Goal: Information Seeking & Learning: Learn about a topic

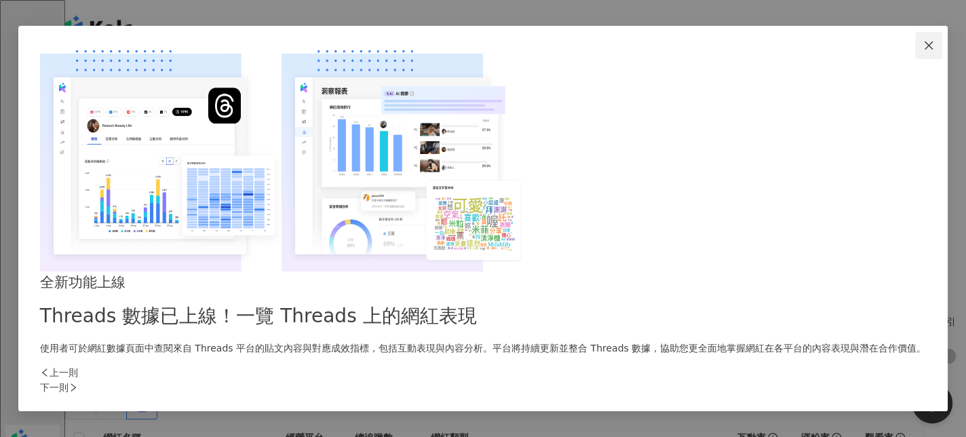
click at [923, 51] on icon "close" at bounding box center [928, 45] width 11 height 11
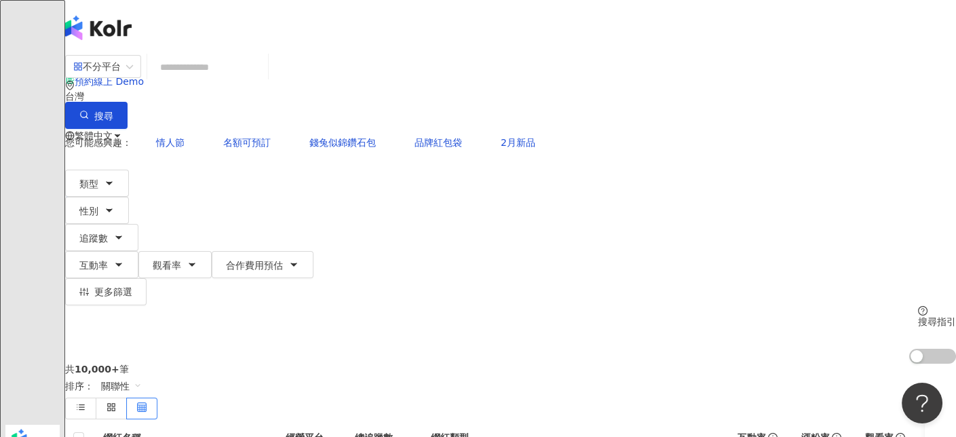
click at [806, 88] on div "台灣" at bounding box center [510, 91] width 891 height 22
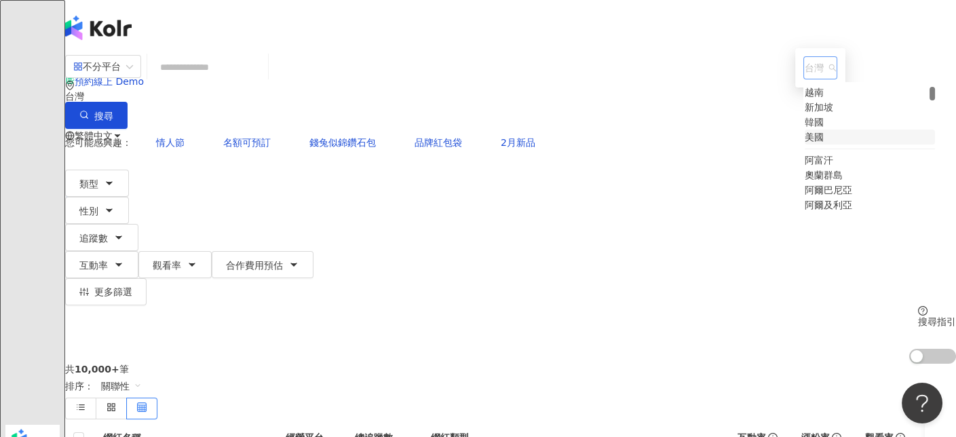
click at [805, 145] on div "美國" at bounding box center [814, 137] width 19 height 15
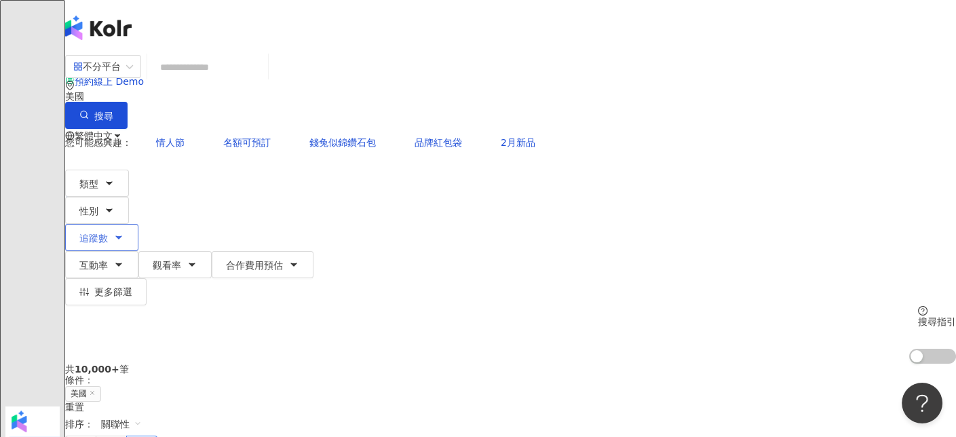
click at [108, 233] on span "追蹤數" at bounding box center [93, 238] width 28 height 11
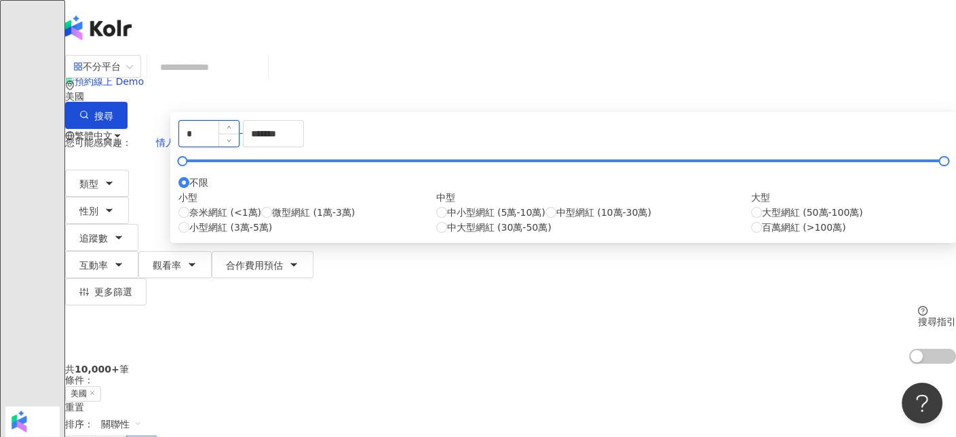
click at [239, 147] on input "*" at bounding box center [209, 134] width 60 height 26
type input "******"
drag, startPoint x: 519, startPoint y: 204, endPoint x: 436, endPoint y: 212, distance: 83.9
click at [436, 212] on div "****** - ******* 不限 小型 奈米網紅 (<1萬) 微型網紅 (1萬-3萬) 小型網紅 (3萬-5萬) 中型 中小型網紅 (5萬-10萬) 中…" at bounding box center [562, 177] width 769 height 115
click at [701, 364] on div "共 10,000+ 筆 條件 ： 美國 重置 排序： 關聯性" at bounding box center [510, 410] width 891 height 93
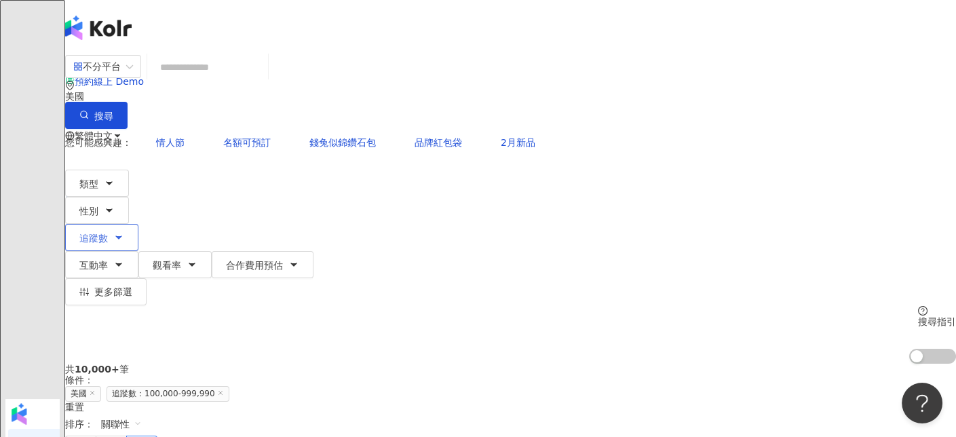
click at [138, 224] on button "追蹤數" at bounding box center [101, 237] width 73 height 27
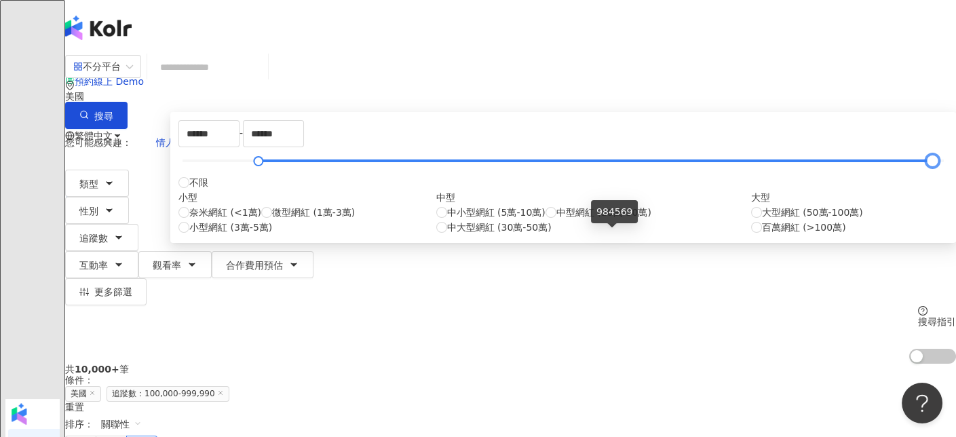
type input "******"
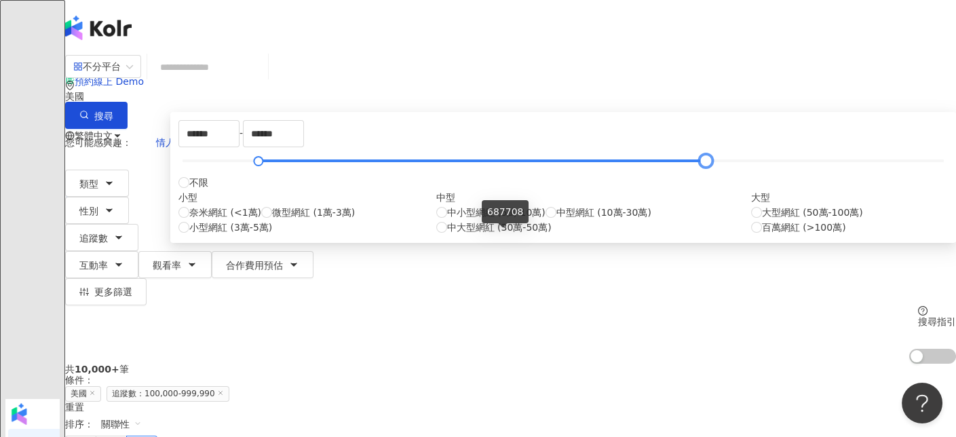
drag, startPoint x: 605, startPoint y: 233, endPoint x: 502, endPoint y: 242, distance: 102.8
click at [702, 165] on div at bounding box center [705, 160] width 7 height 7
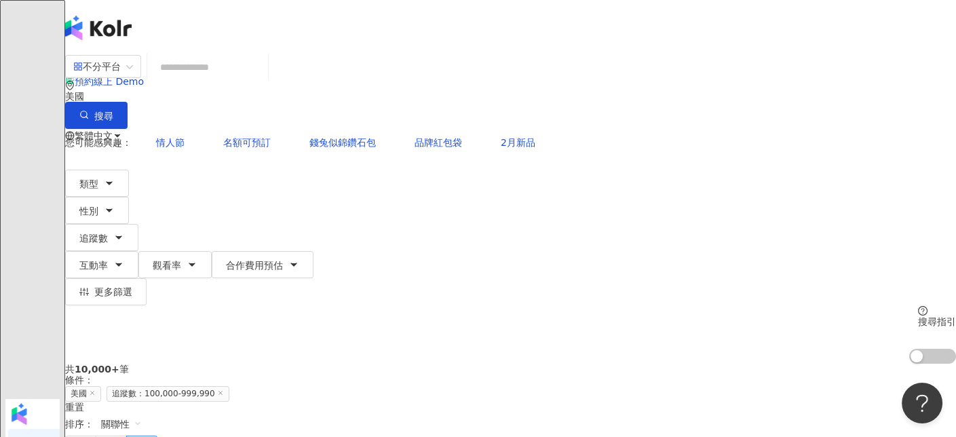
click at [701, 364] on div "共 10,000+ 筆 條件 ： 美國 追蹤數：100,000-999,990 重置 排序： 關聯性" at bounding box center [510, 410] width 891 height 93
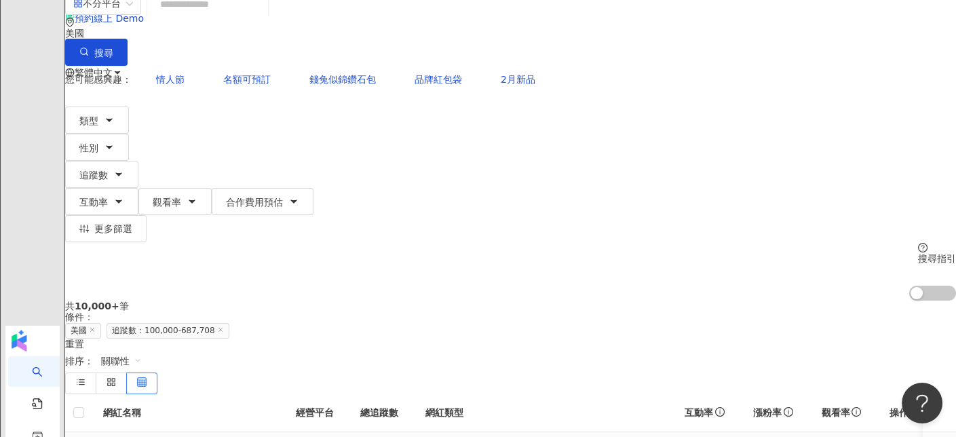
scroll to position [68, 0]
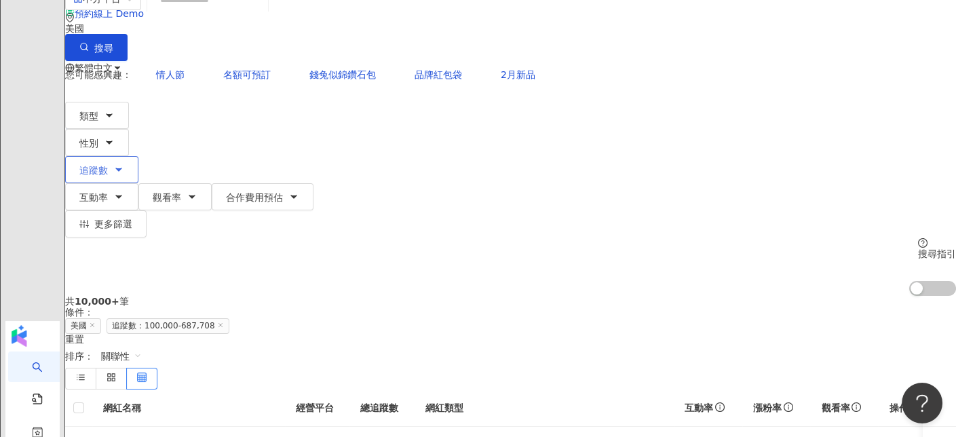
click at [138, 156] on button "追蹤數" at bounding box center [101, 169] width 73 height 27
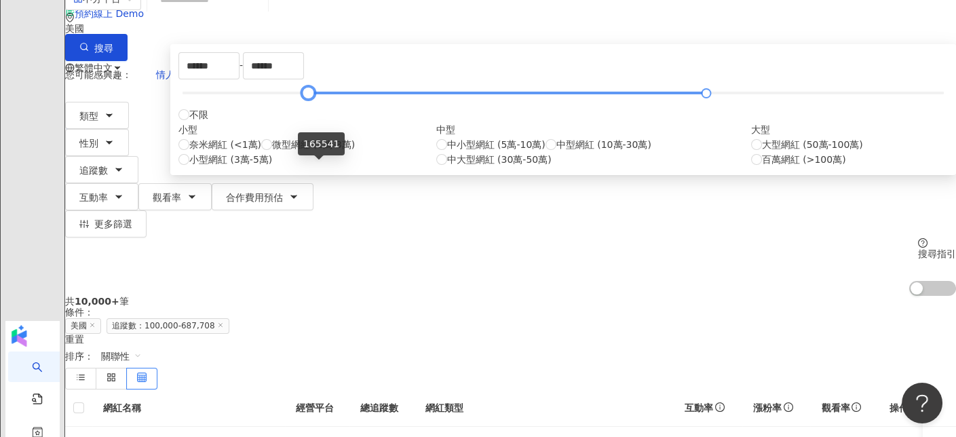
drag, startPoint x: 294, startPoint y: 171, endPoint x: 318, endPoint y: 171, distance: 23.1
click at [312, 97] on div at bounding box center [308, 93] width 7 height 7
click at [719, 296] on div "共 10,000+ 筆 條件 ： 美國 追蹤數：100,000-687,708 重置 排序： 關聯性" at bounding box center [510, 342] width 891 height 93
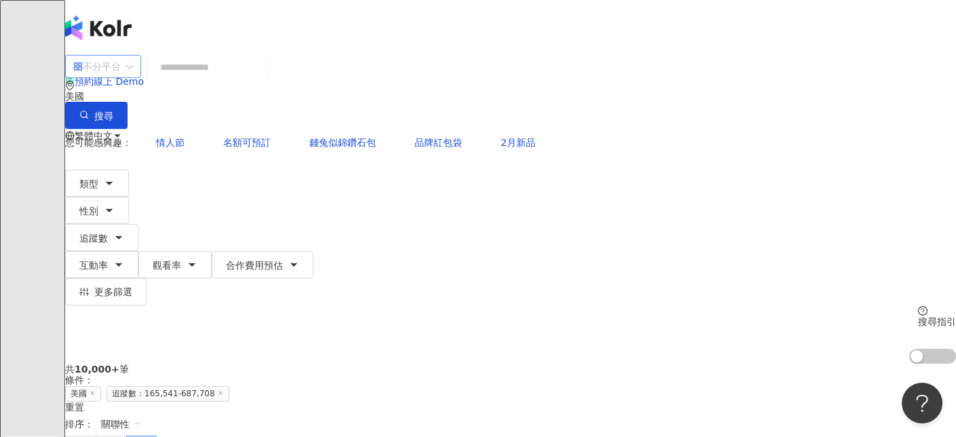
click at [121, 77] on div "不分平台" at bounding box center [96, 67] width 47 height 22
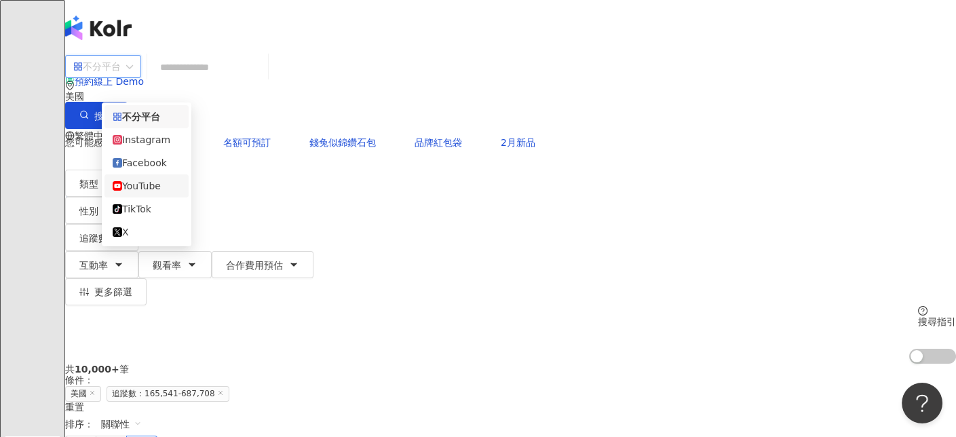
click at [166, 189] on div "YouTube" at bounding box center [147, 185] width 68 height 15
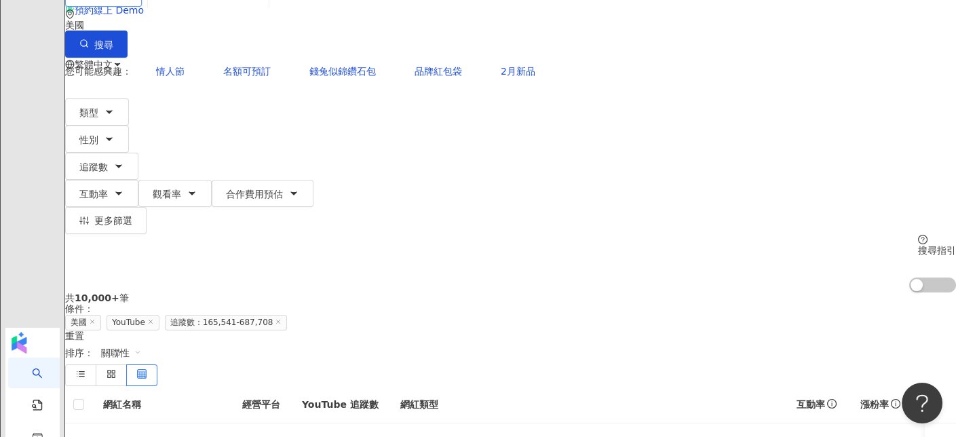
scroll to position [68, 0]
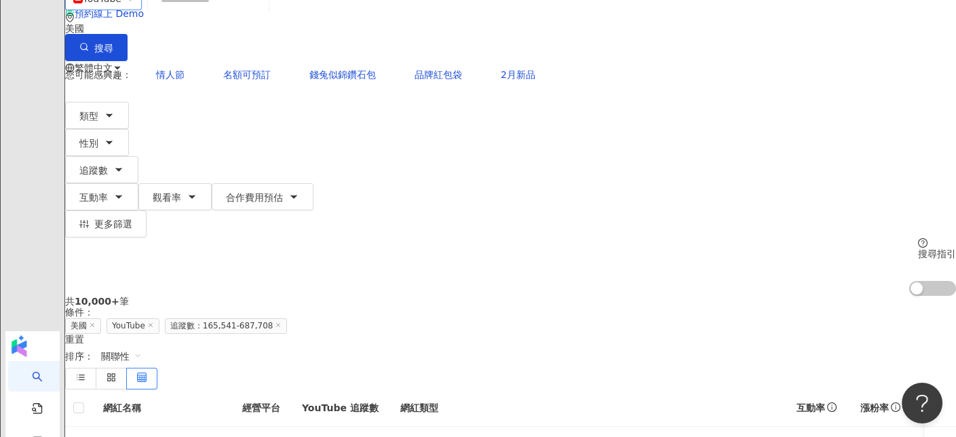
click at [288, 318] on span "追蹤數：165,541-687,708" at bounding box center [226, 326] width 123 height 16
click at [124, 164] on icon "button" at bounding box center [118, 169] width 11 height 11
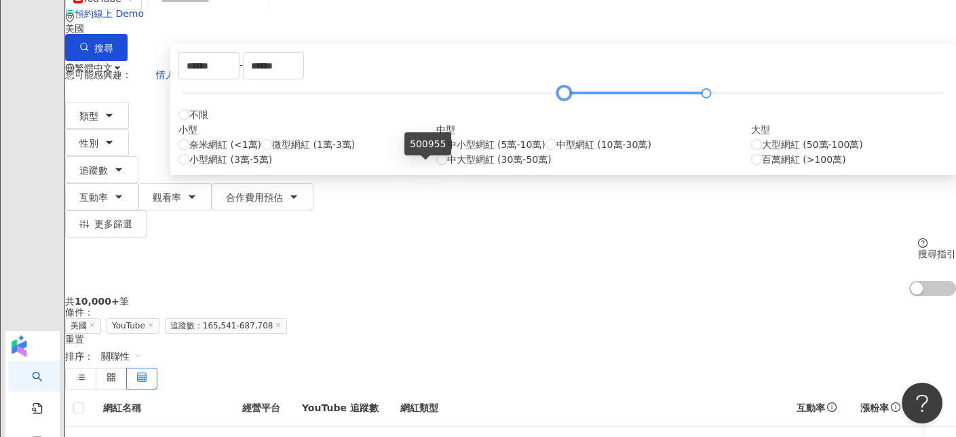
type input "******"
drag, startPoint x: 316, startPoint y: 168, endPoint x: 446, endPoint y: 167, distance: 131.0
click at [588, 97] on div at bounding box center [591, 93] width 7 height 7
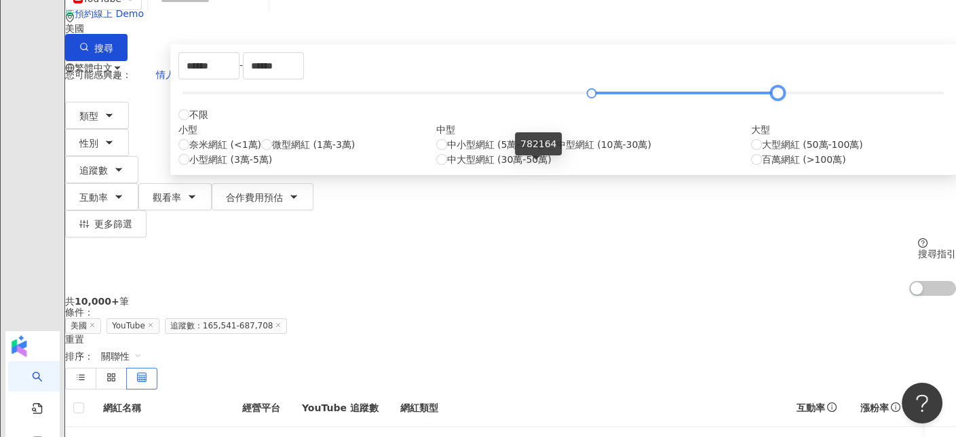
type input "******"
drag, startPoint x: 503, startPoint y: 170, endPoint x: 550, endPoint y: 168, distance: 46.9
click at [803, 97] on div at bounding box center [806, 93] width 7 height 7
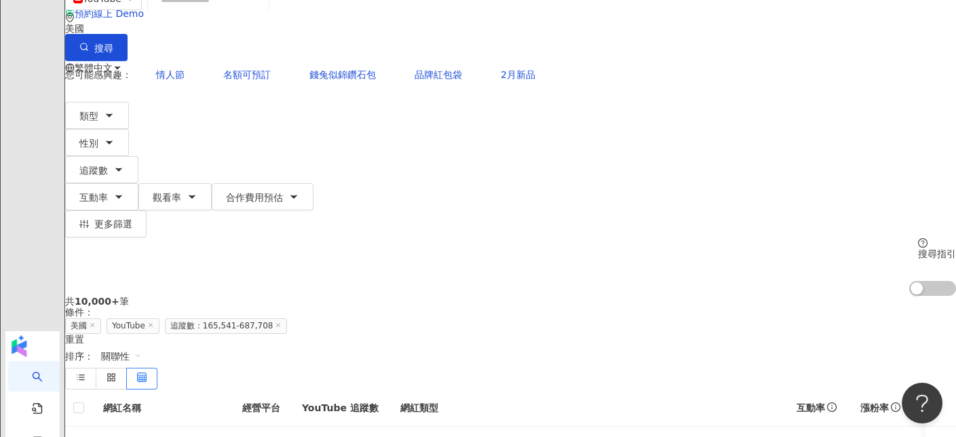
click at [699, 296] on div "共 10,000+ 筆 條件 ： 美國 YouTube 追蹤數：165,541-687,708 重置 排序： 關聯性" at bounding box center [510, 342] width 891 height 93
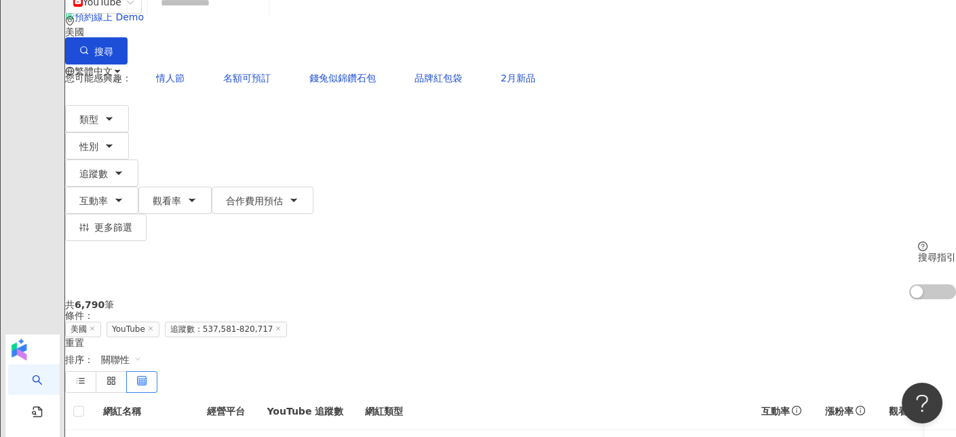
scroll to position [68, 0]
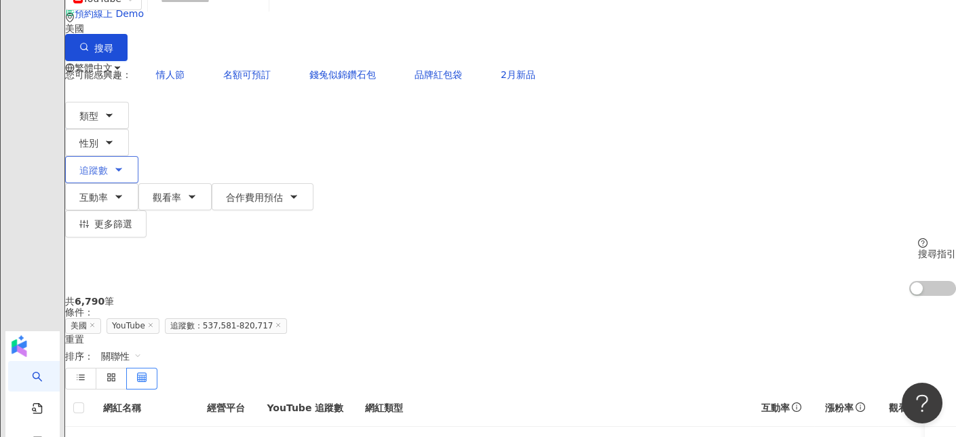
click at [124, 164] on icon "button" at bounding box center [118, 169] width 11 height 11
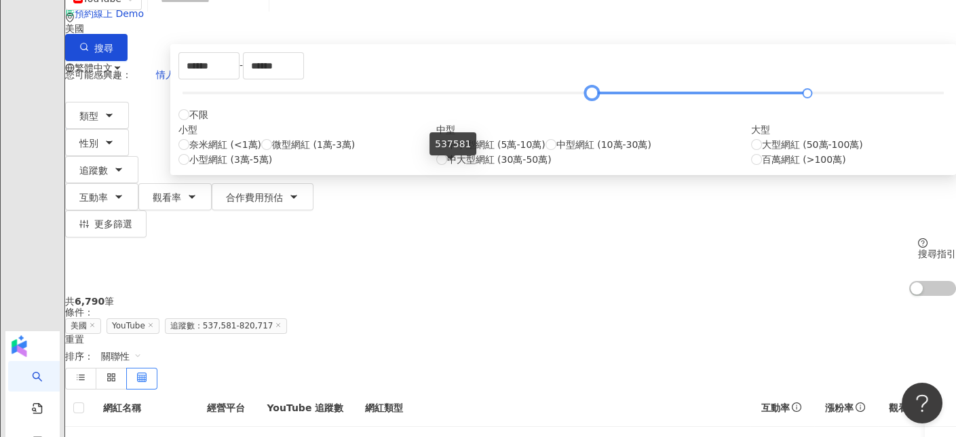
type input "******"
drag, startPoint x: 451, startPoint y: 169, endPoint x: 482, endPoint y: 169, distance: 30.5
click at [654, 97] on div at bounding box center [657, 93] width 7 height 7
click at [691, 296] on div "共 6,790 筆 條件 ： 美國 YouTube 追蹤數：537,581-820,717 重置 排序： 關聯性" at bounding box center [510, 342] width 891 height 93
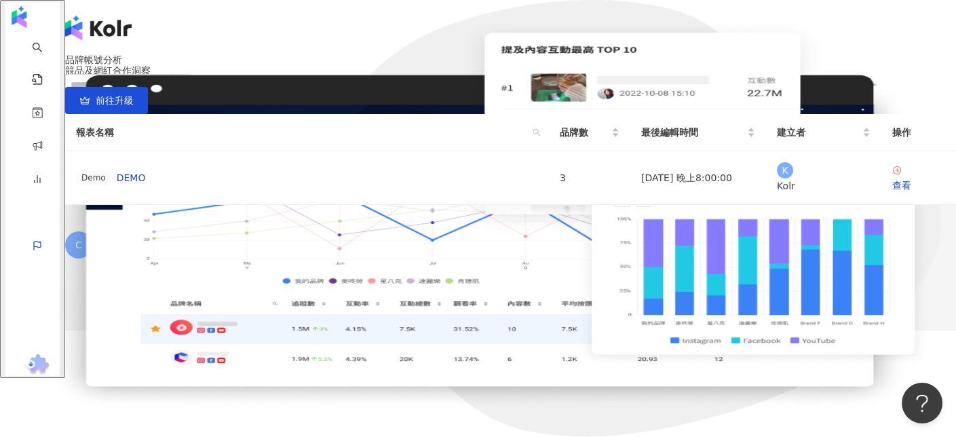
click at [331, 356] on img at bounding box center [478, 218] width 956 height 437
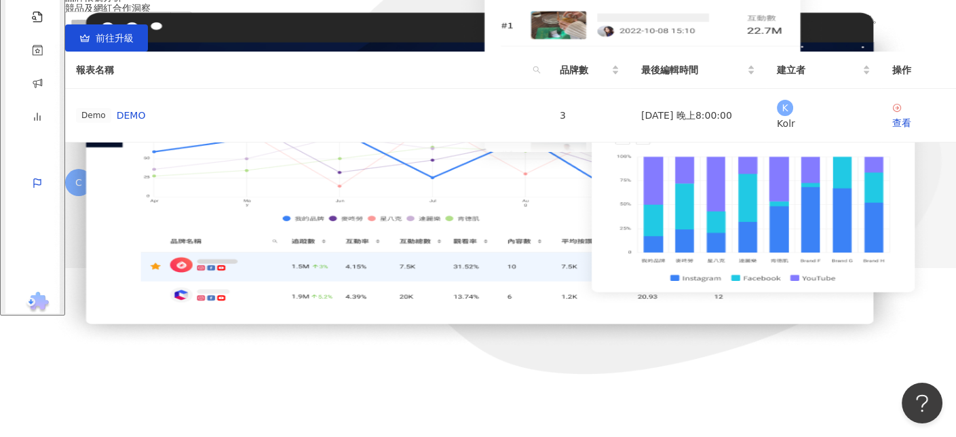
scroll to position [197, 0]
click at [892, 130] on div "查看" at bounding box center [918, 122] width 53 height 15
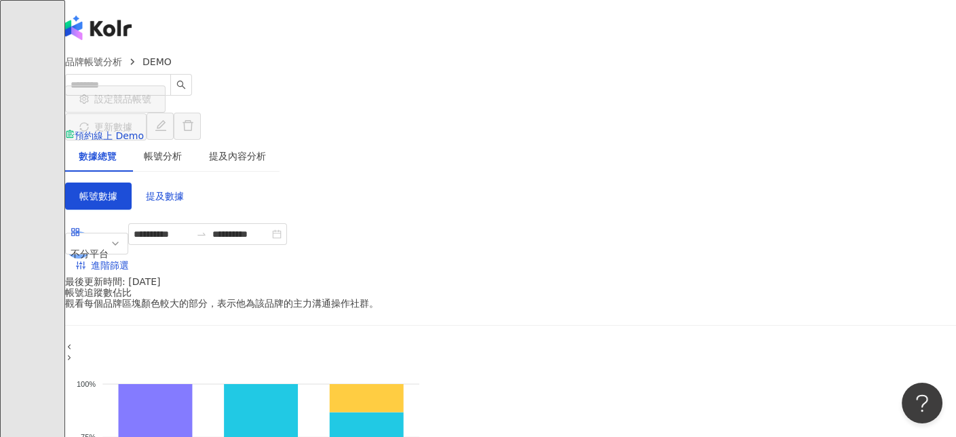
scroll to position [197, 0]
